Goal: Information Seeking & Learning: Learn about a topic

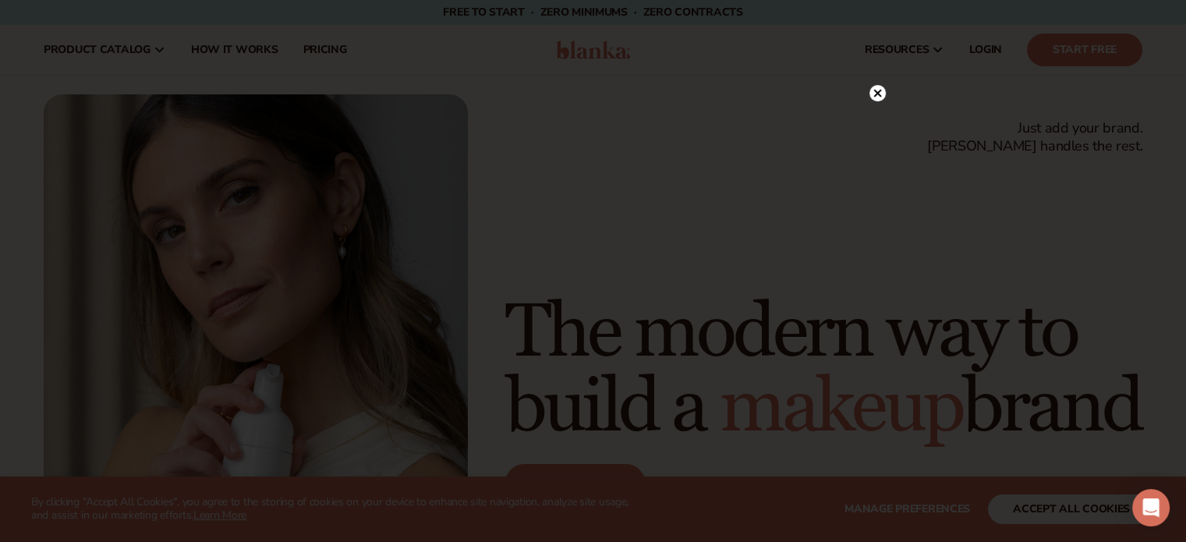
click at [873, 91] on icon at bounding box center [877, 93] width 16 height 16
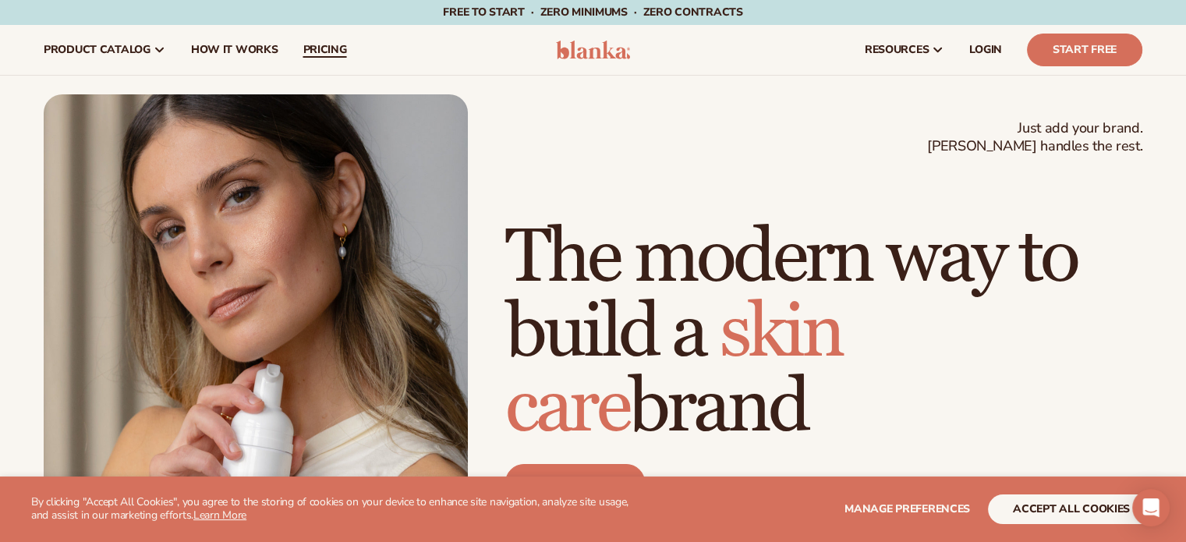
click at [324, 46] on span "pricing" at bounding box center [325, 50] width 44 height 12
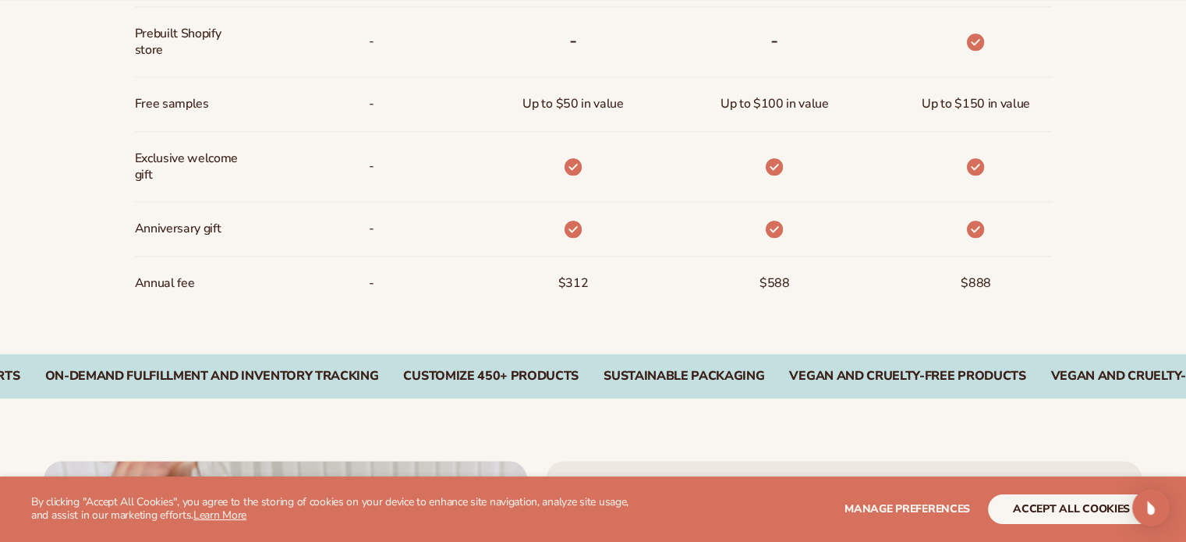
scroll to position [1299, 0]
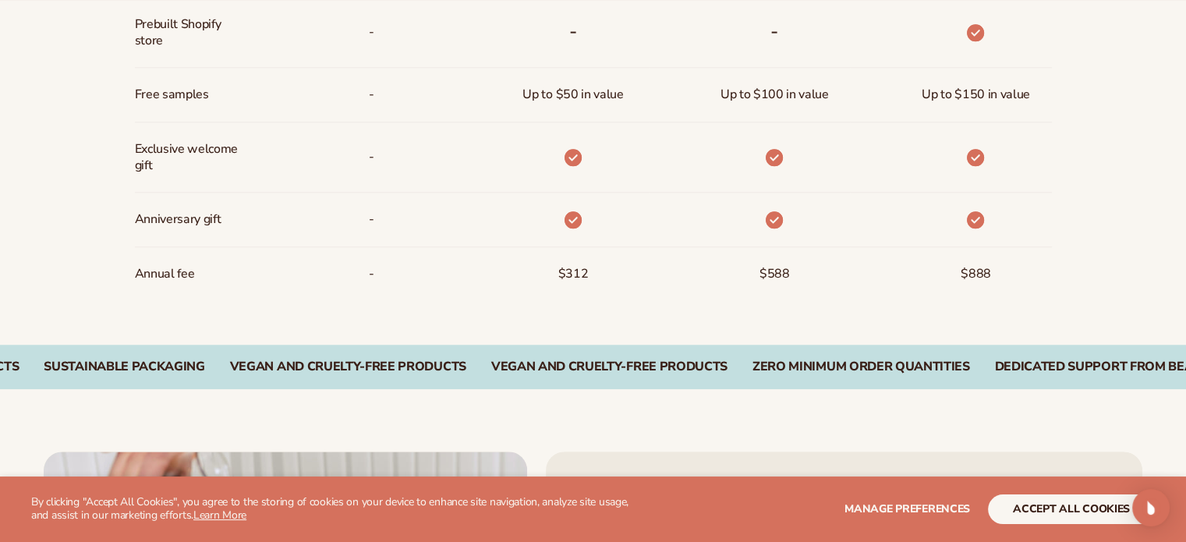
click at [1064, 492] on section "WE USE COOKIES By clicking "Accept All Cookies", you agree to the storing of co…" at bounding box center [593, 508] width 1186 height 65
click at [1059, 501] on button "accept all cookies" at bounding box center [1071, 509] width 167 height 30
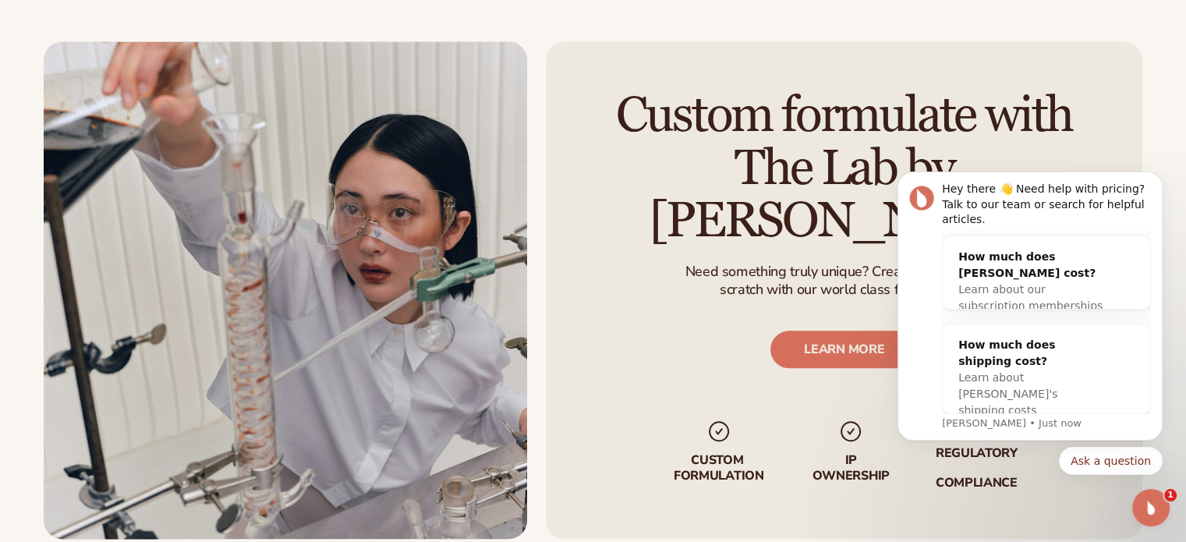
scroll to position [1715, 0]
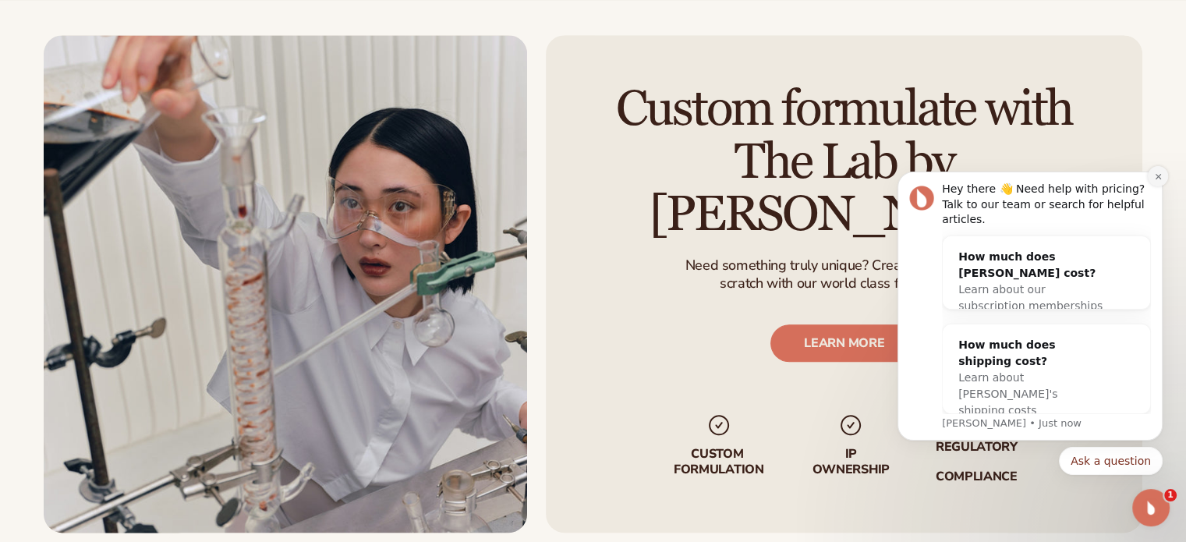
click at [1157, 179] on icon "Dismiss notification" at bounding box center [1157, 175] width 5 height 5
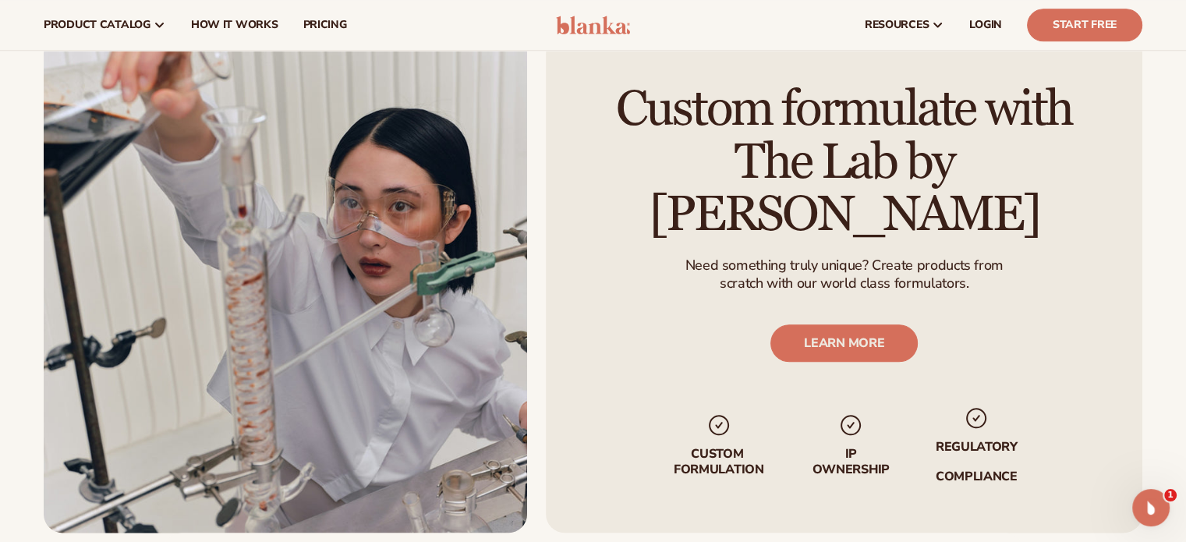
scroll to position [0, 0]
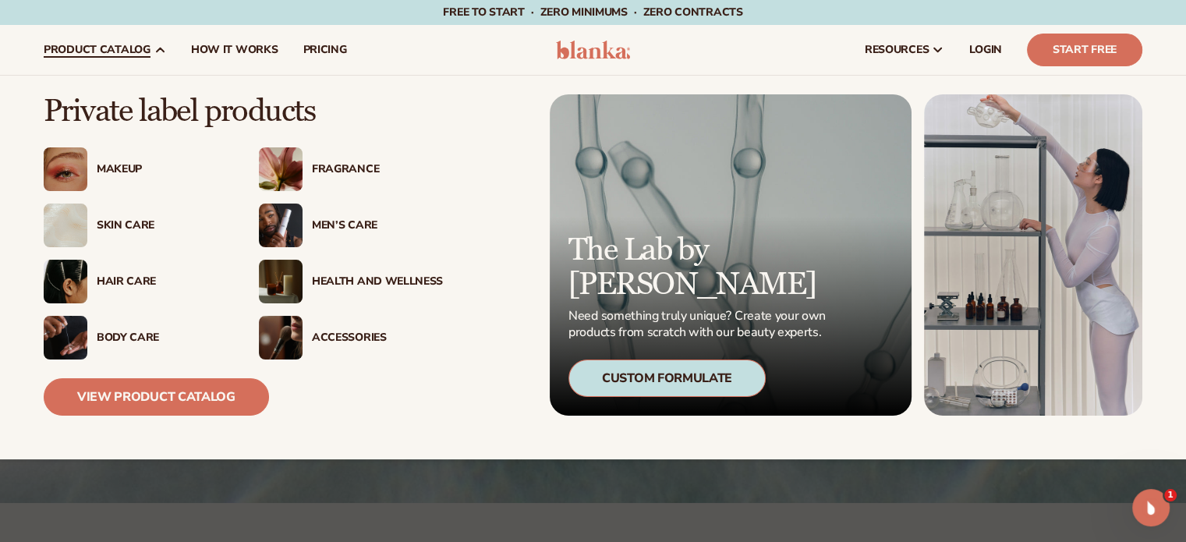
click at [103, 229] on div "Skin Care" at bounding box center [162, 225] width 131 height 13
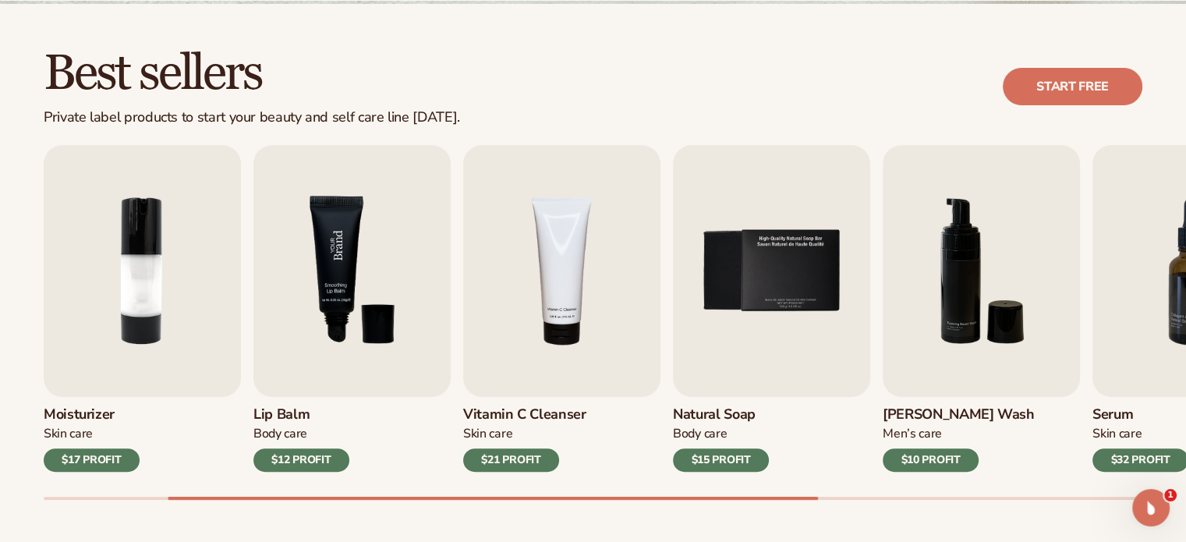
scroll to position [416, 0]
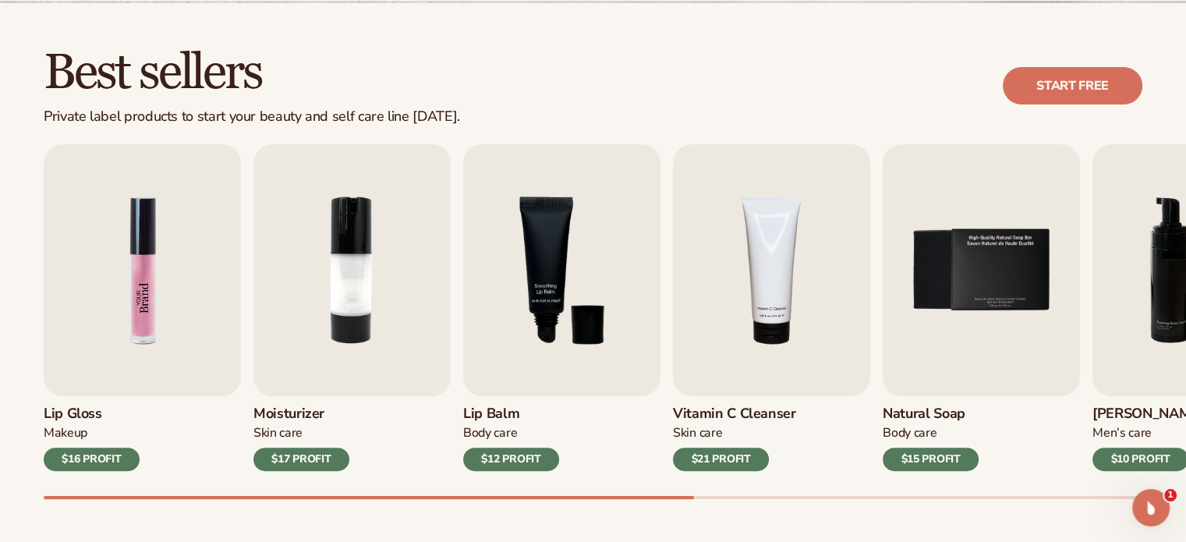
click at [147, 196] on img "1 / 9" at bounding box center [142, 270] width 197 height 252
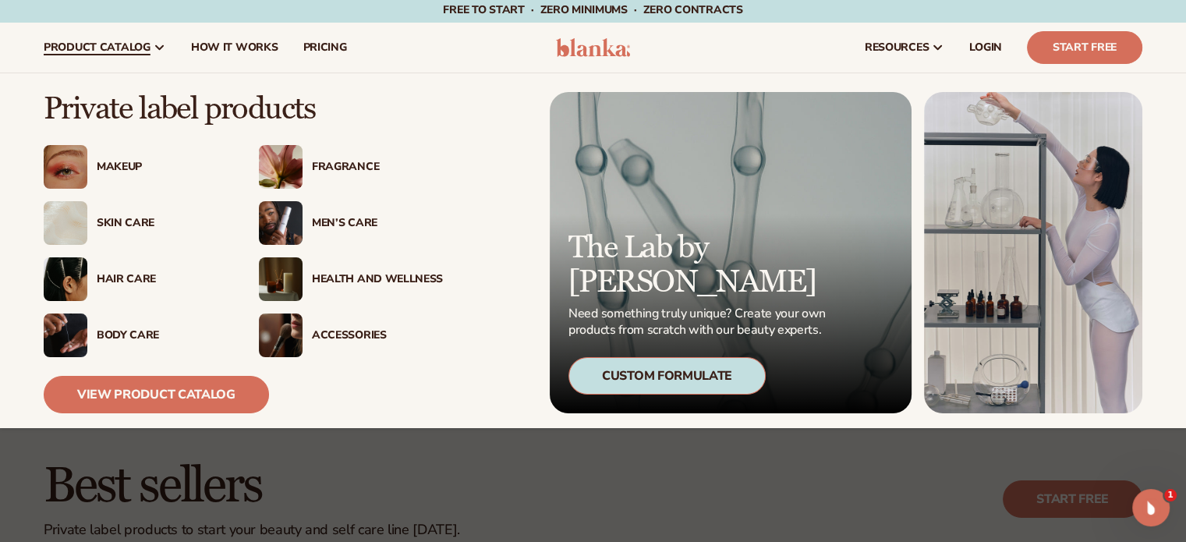
scroll to position [0, 0]
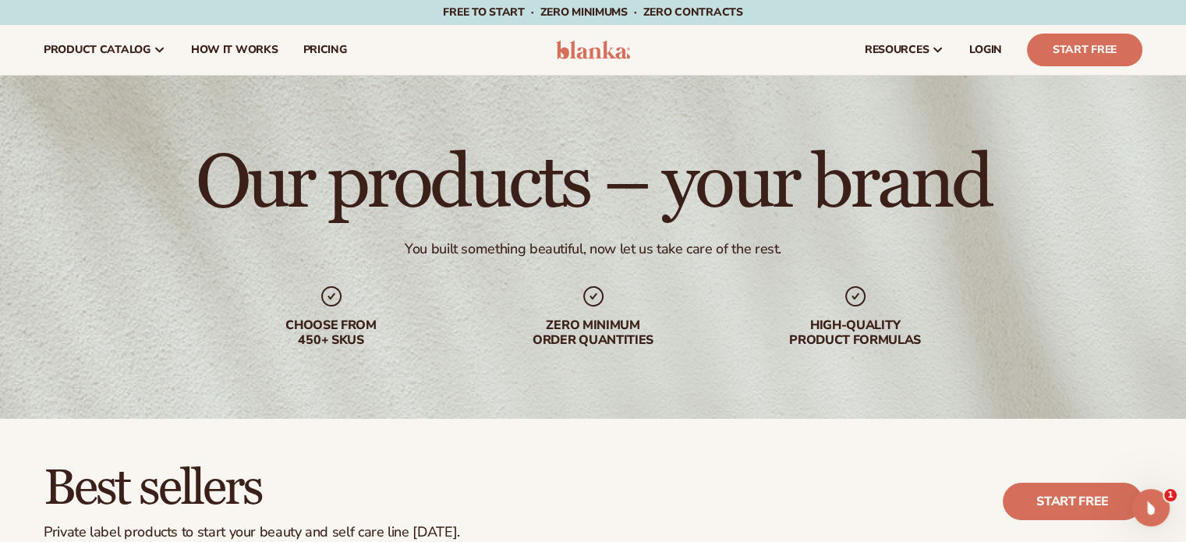
click at [584, 47] on img at bounding box center [593, 50] width 74 height 19
